Goal: Information Seeking & Learning: Learn about a topic

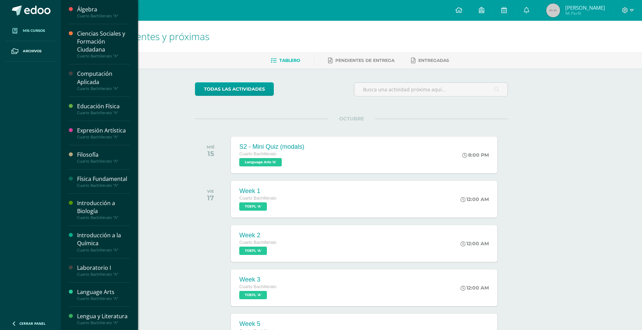
click at [47, 36] on link "Mis cursos" at bounding box center [31, 31] width 50 height 20
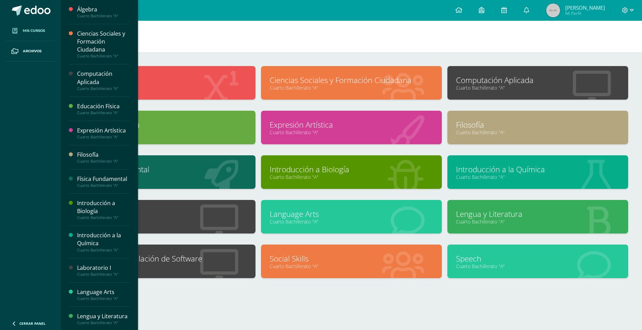
click at [480, 89] on link "Cuarto Bachillerato "A"" at bounding box center [538, 87] width 164 height 7
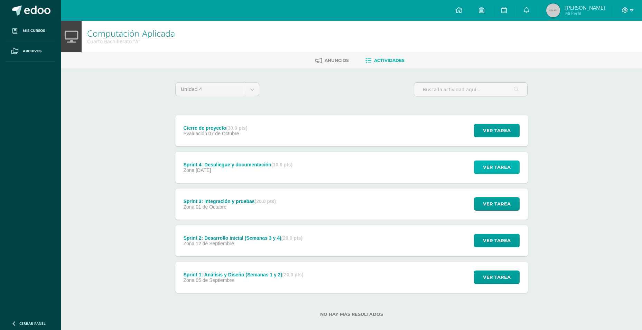
click at [494, 168] on span "Ver tarea" at bounding box center [497, 167] width 28 height 13
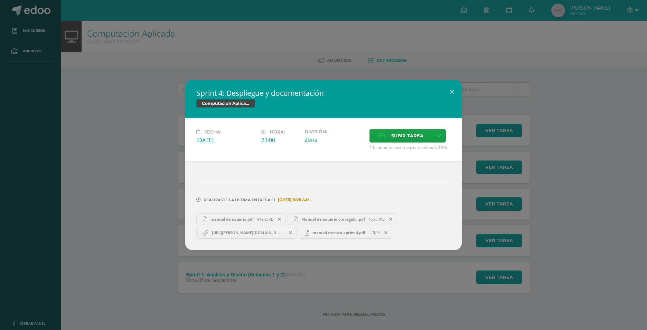
click at [314, 232] on span "manual tecnico-sprint 4.pdf" at bounding box center [339, 232] width 60 height 5
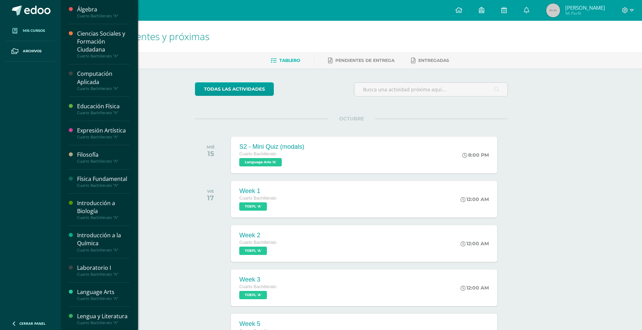
click at [29, 30] on span "Mis cursos" at bounding box center [34, 31] width 22 height 6
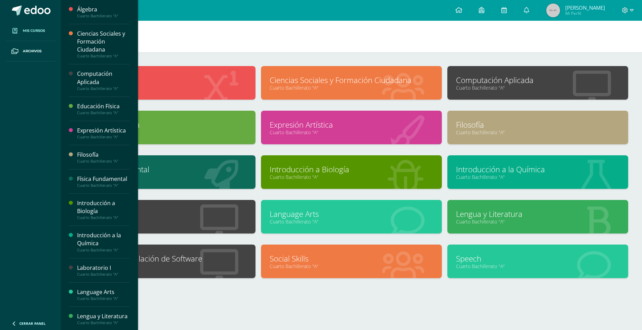
click at [489, 78] on link "Computación Aplicada" at bounding box center [538, 80] width 164 height 11
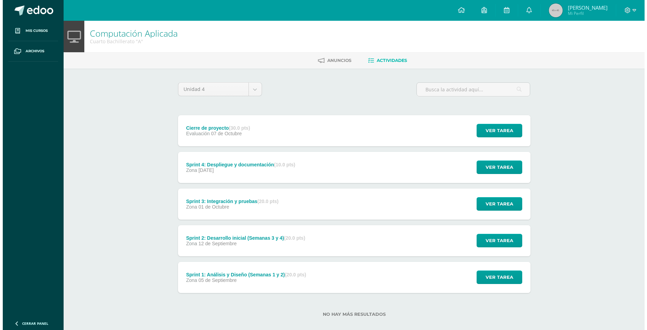
scroll to position [9, 0]
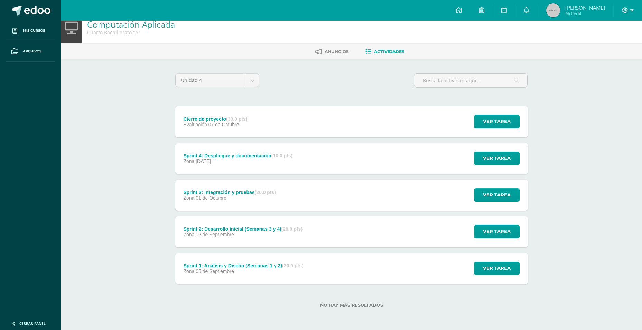
click at [388, 159] on div "Sprint 4: Despliegue y documentación (10.0 pts) Zona [DATE] Ver tarea Sprint 4:…" at bounding box center [351, 158] width 353 height 31
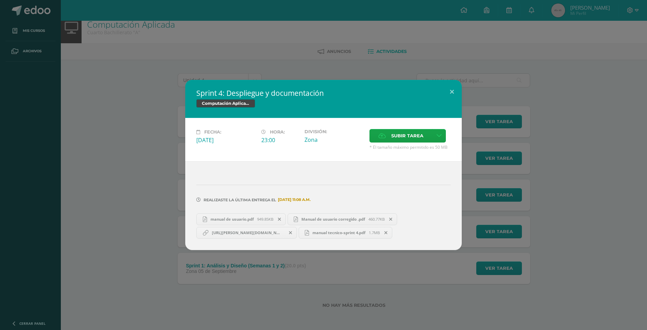
click at [233, 221] on span "manual de usuario.pdf" at bounding box center [232, 219] width 50 height 5
click at [325, 233] on span "manual tecnico-sprint 4.pdf" at bounding box center [339, 232] width 60 height 5
